Goal: Find specific page/section: Find specific page/section

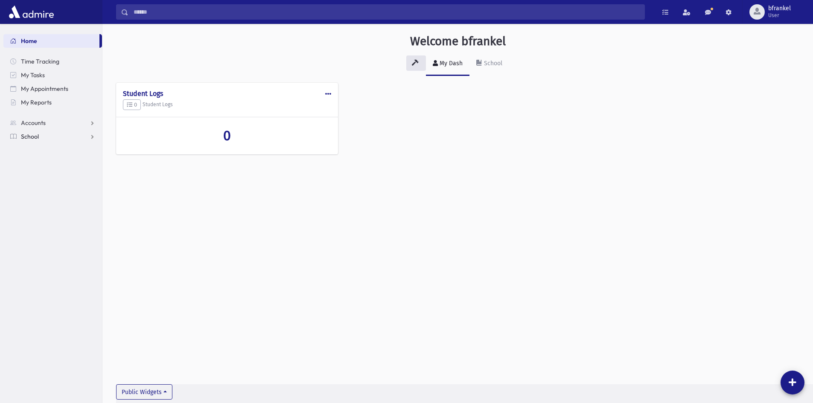
click at [65, 138] on link "School" at bounding box center [52, 137] width 99 height 14
click at [62, 151] on link "Students" at bounding box center [52, 150] width 99 height 14
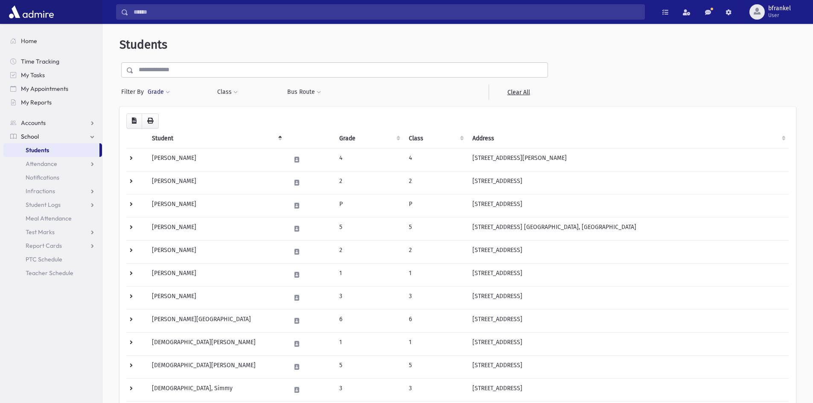
click at [160, 92] on button "Grade" at bounding box center [158, 91] width 23 height 15
click at [162, 120] on input "search" at bounding box center [160, 117] width 5 height 9
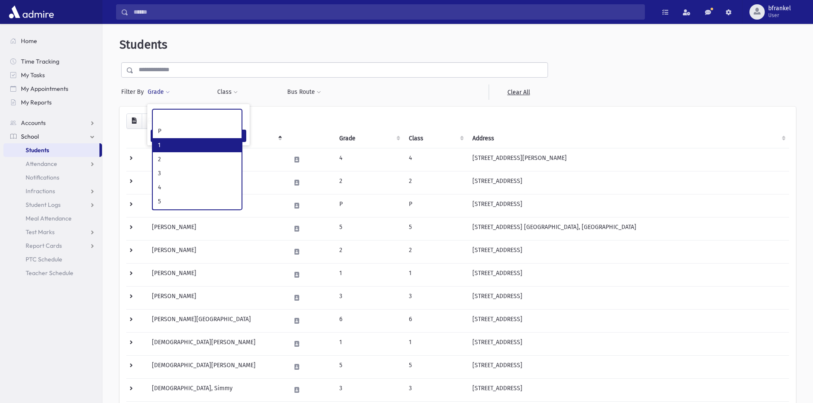
select select "*"
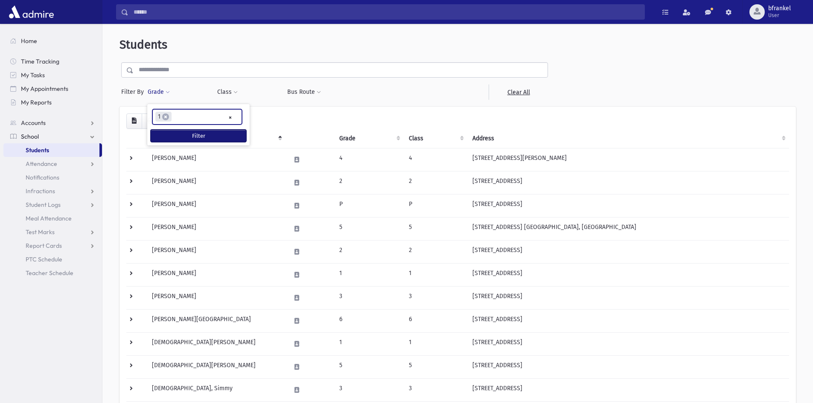
click at [168, 135] on button "Filter" at bounding box center [199, 136] width 96 height 12
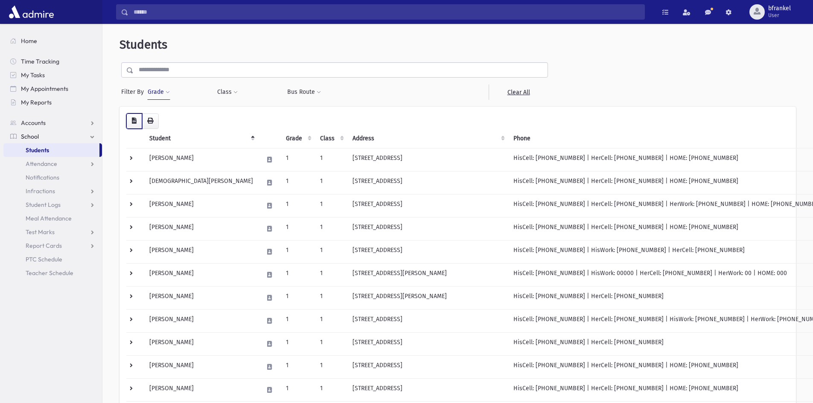
click at [136, 121] on icon "button" at bounding box center [134, 121] width 5 height 6
